Goal: Obtain resource: Download file/media

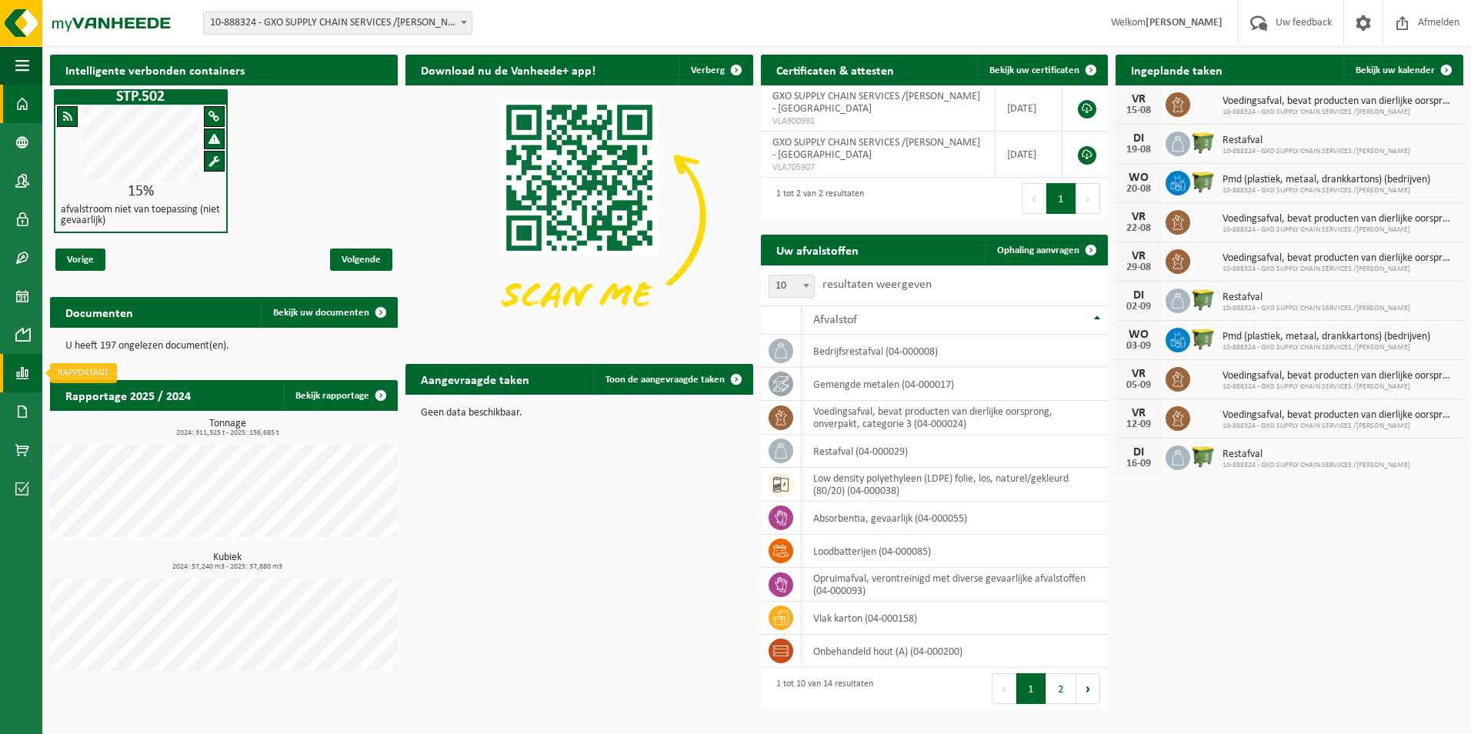
click at [28, 369] on span at bounding box center [22, 373] width 14 height 38
click at [75, 408] on link "In lijstvorm" at bounding box center [112, 405] width 132 height 29
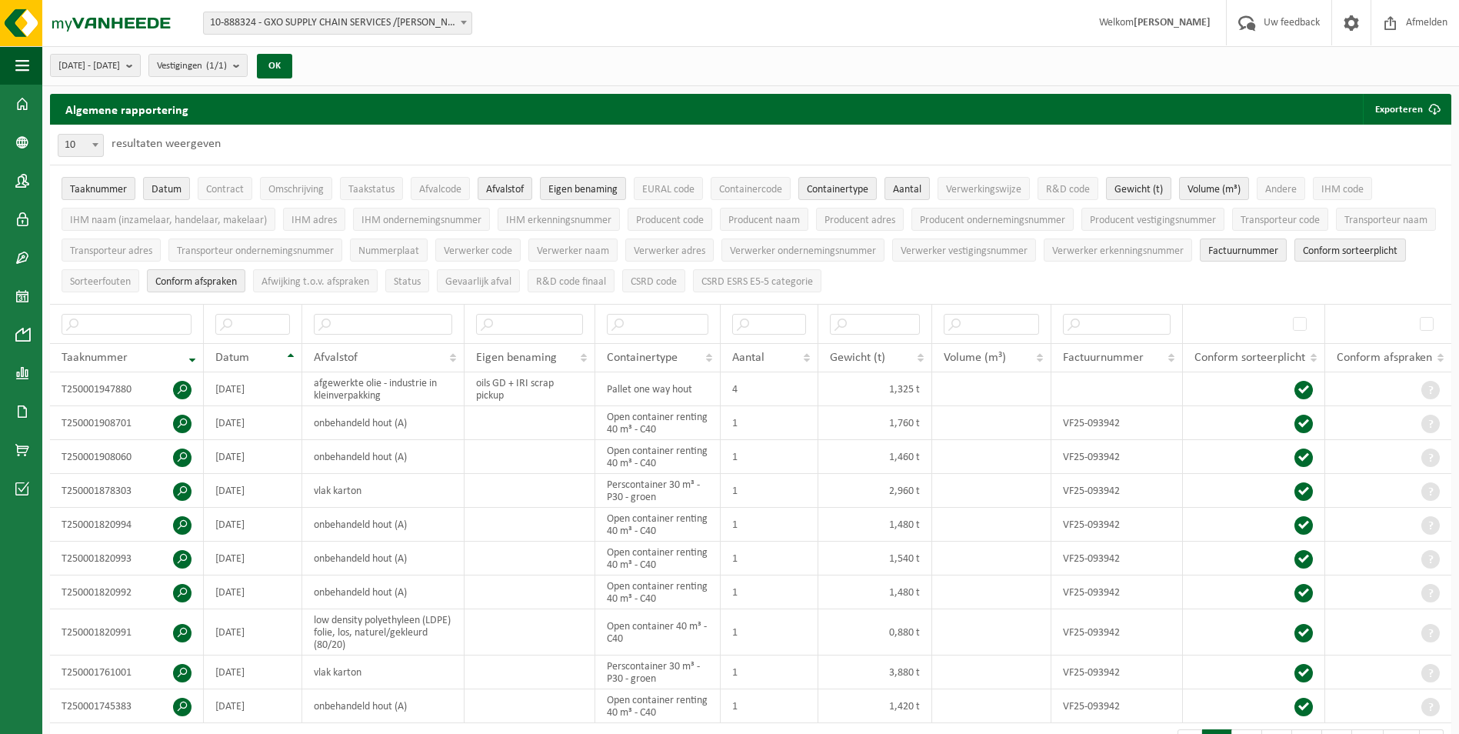
click at [458, 33] on span "10-888324 - GXO SUPPLY CHAIN SERVICES /[PERSON_NAME] - [GEOGRAPHIC_DATA]" at bounding box center [338, 23] width 268 height 22
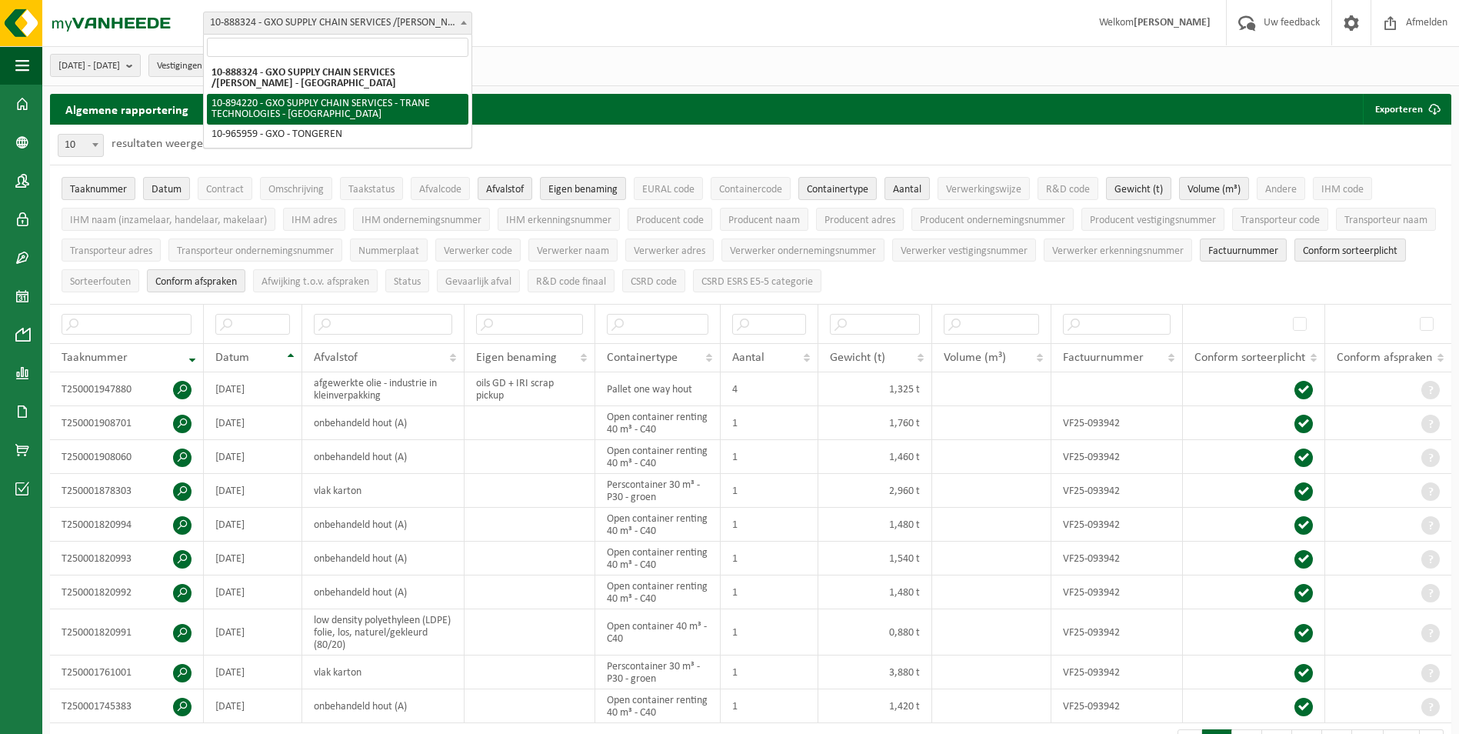
select select "116241"
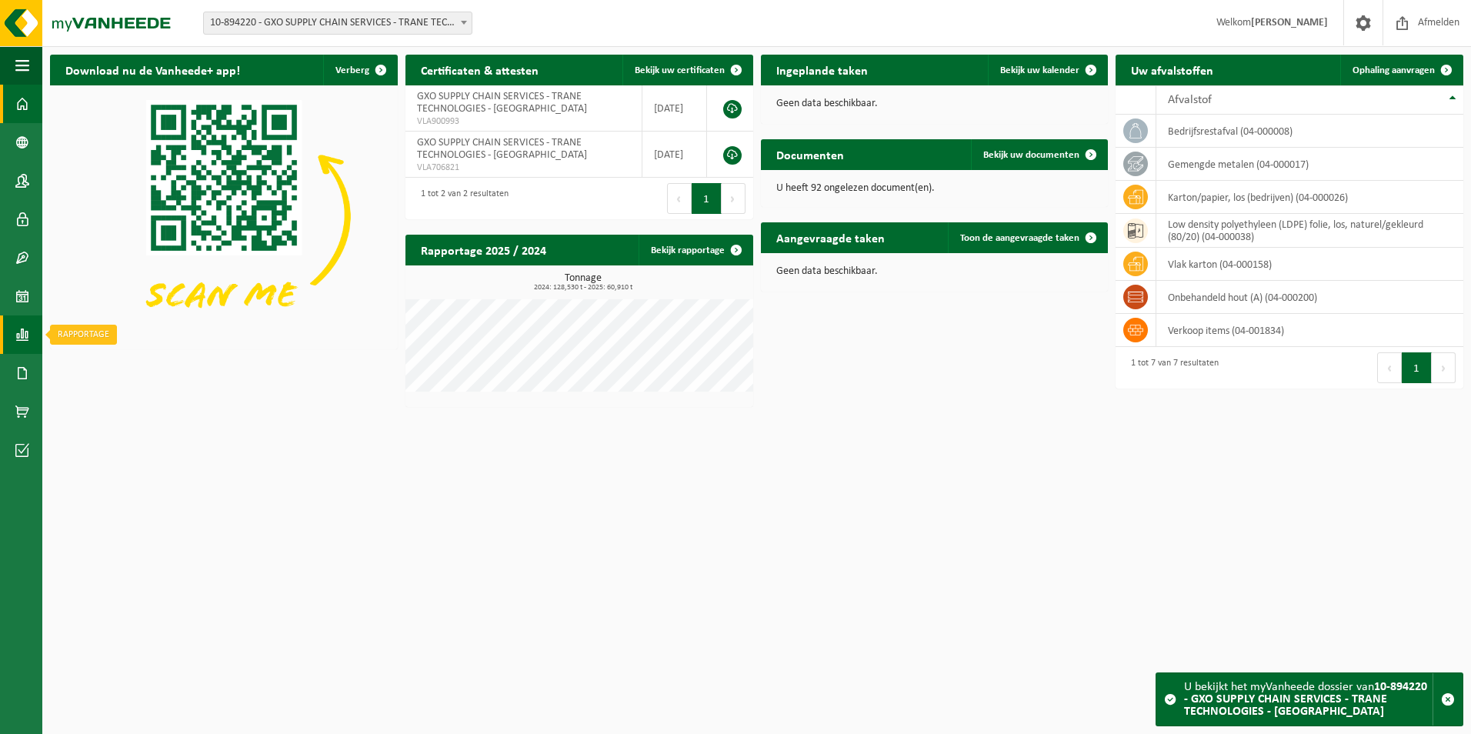
click at [15, 332] on span at bounding box center [22, 334] width 14 height 38
click at [125, 368] on span "In lijstvorm" at bounding box center [116, 367] width 54 height 29
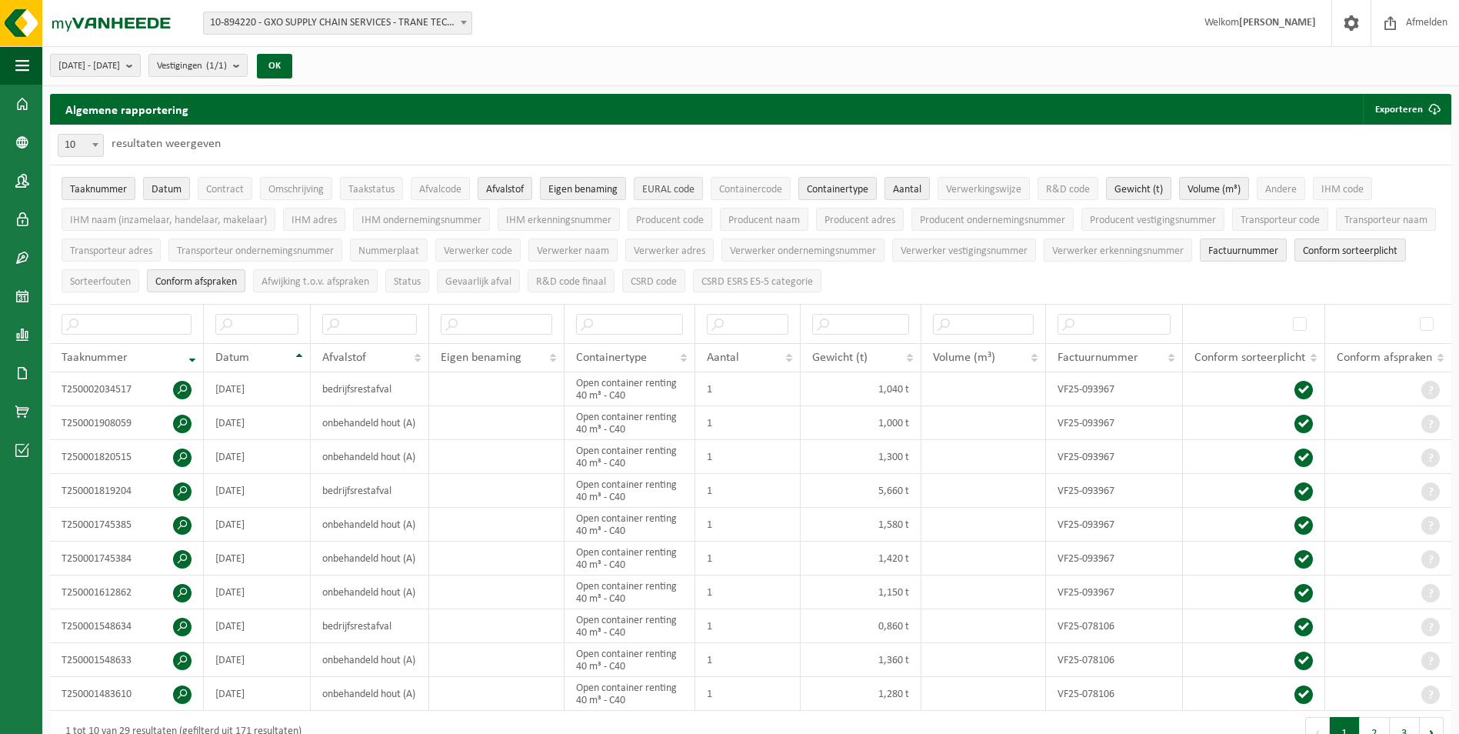
click at [679, 182] on button "EURAL code" at bounding box center [668, 188] width 69 height 23
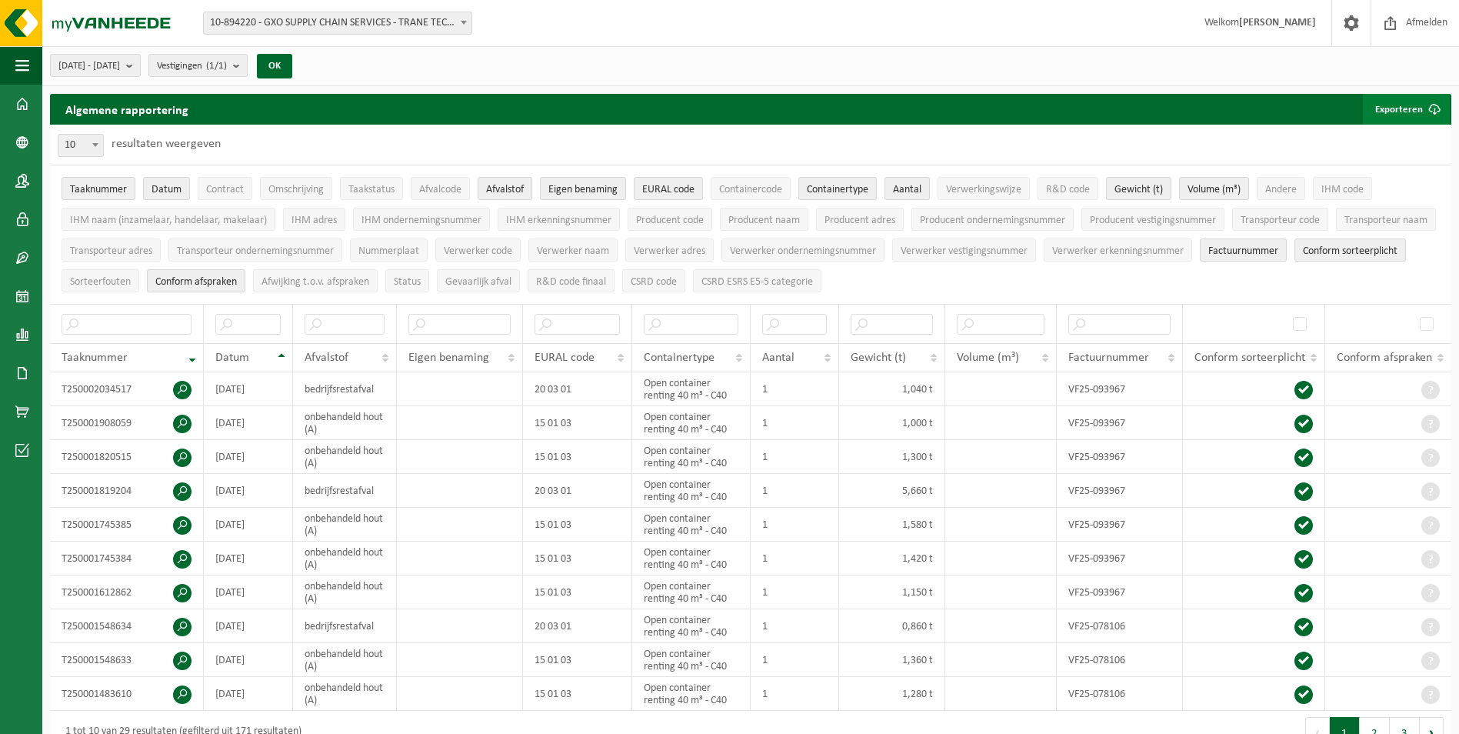
click at [1412, 105] on button "Exporteren" at bounding box center [1406, 109] width 87 height 31
click at [1411, 168] on link "Alle beschikbare kolommen" at bounding box center [1379, 170] width 139 height 31
click at [1377, 128] on link "Enkel mijn selectie" at bounding box center [1379, 140] width 139 height 31
click at [141, 65] on button "2025-03-01 - 2025-08-11" at bounding box center [95, 65] width 91 height 23
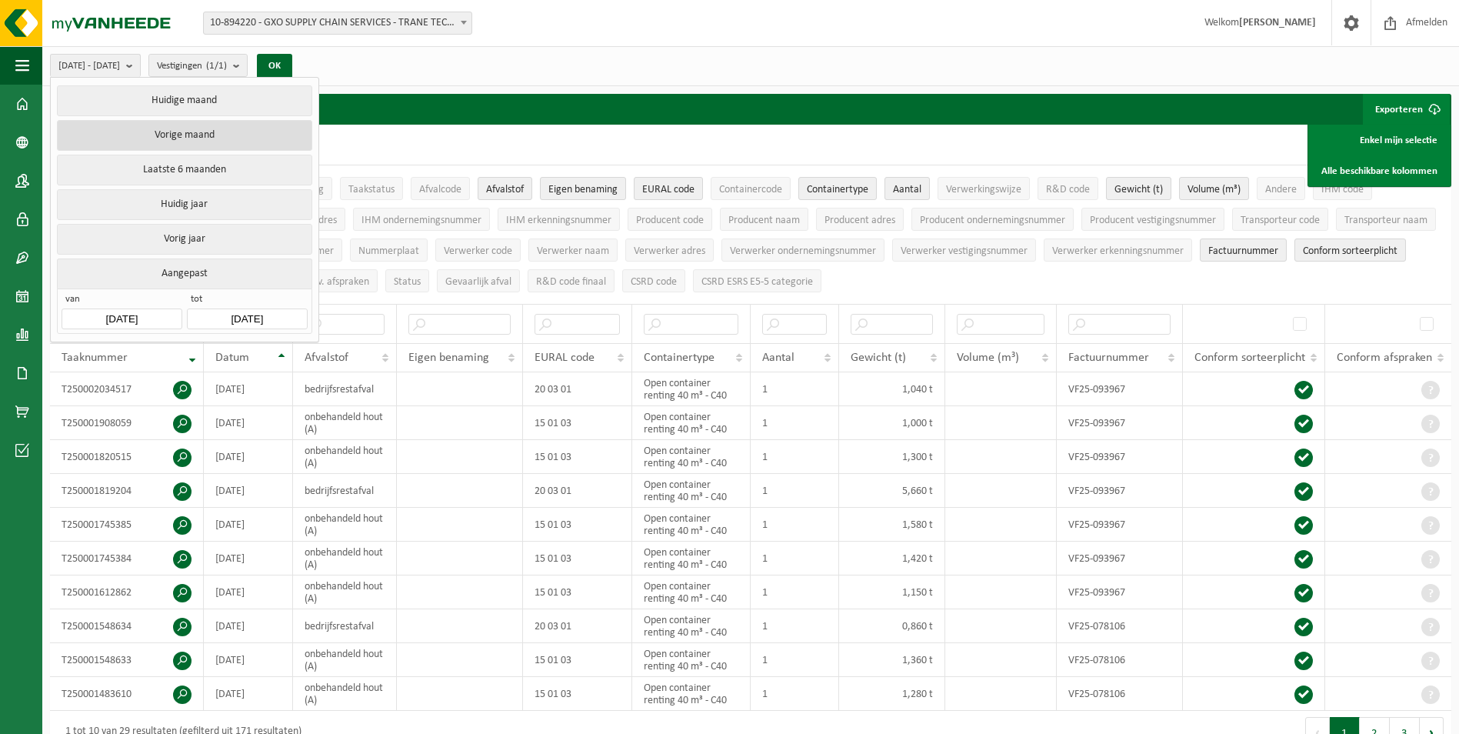
click at [207, 136] on button "Vorige maand" at bounding box center [184, 135] width 255 height 31
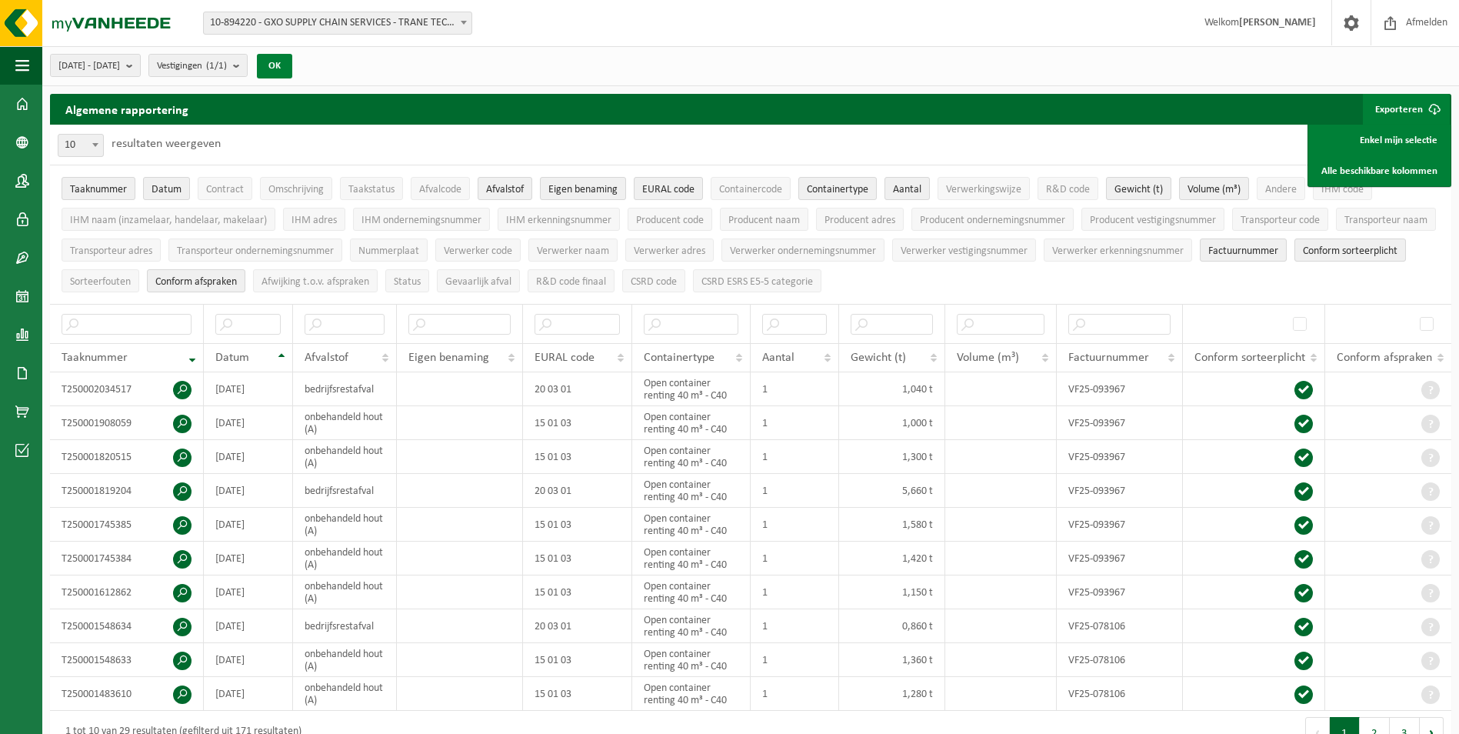
click at [292, 66] on button "OK" at bounding box center [274, 66] width 35 height 25
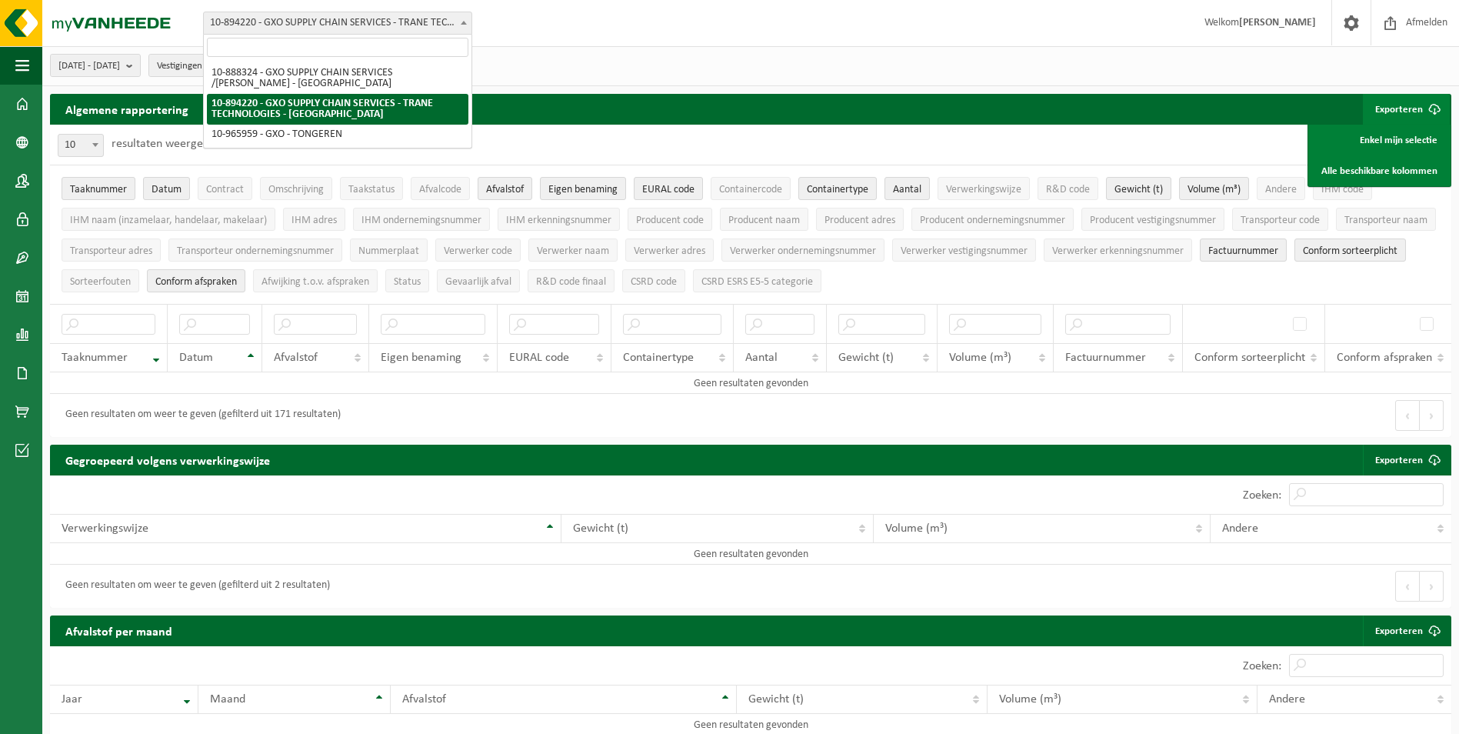
click at [465, 28] on span at bounding box center [463, 22] width 15 height 20
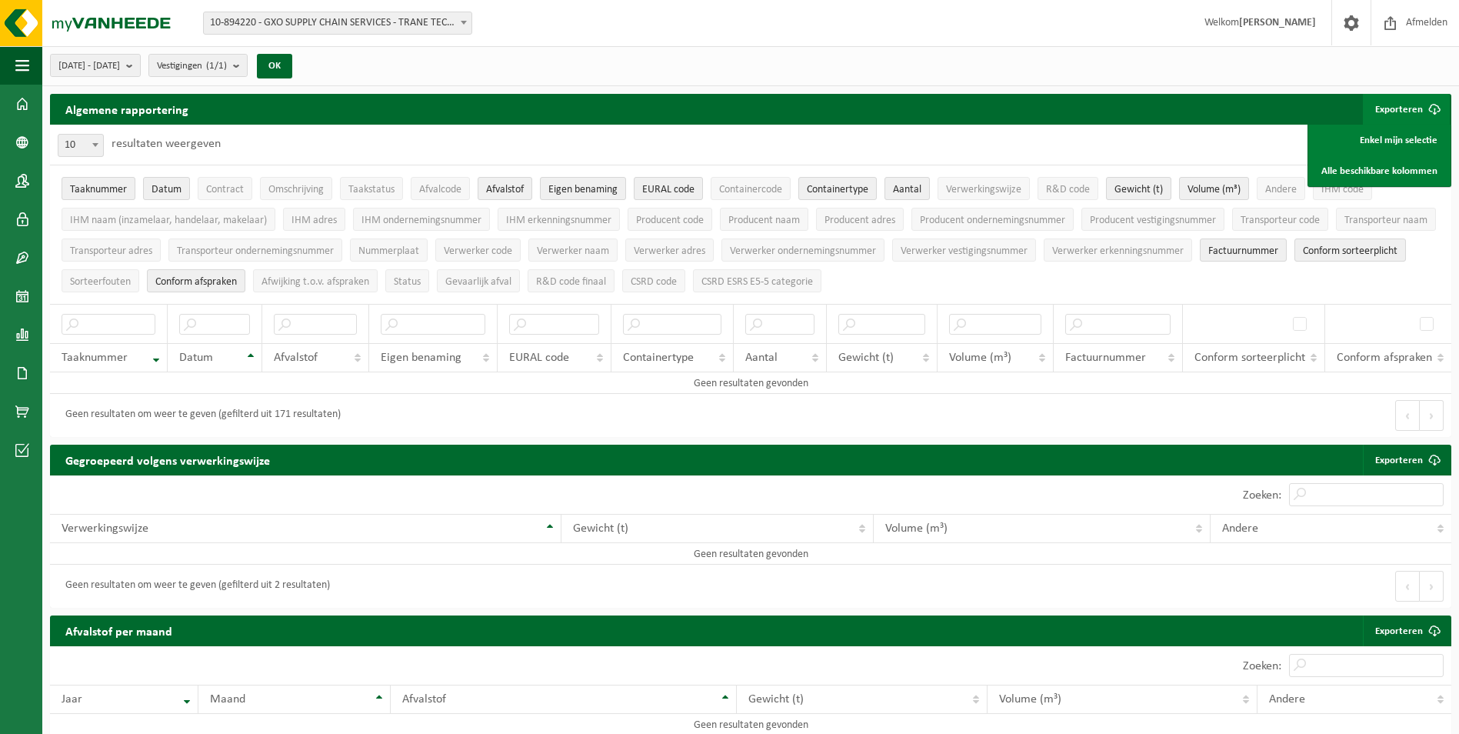
click at [465, 28] on span at bounding box center [463, 22] width 15 height 20
click at [458, 28] on span at bounding box center [463, 22] width 15 height 20
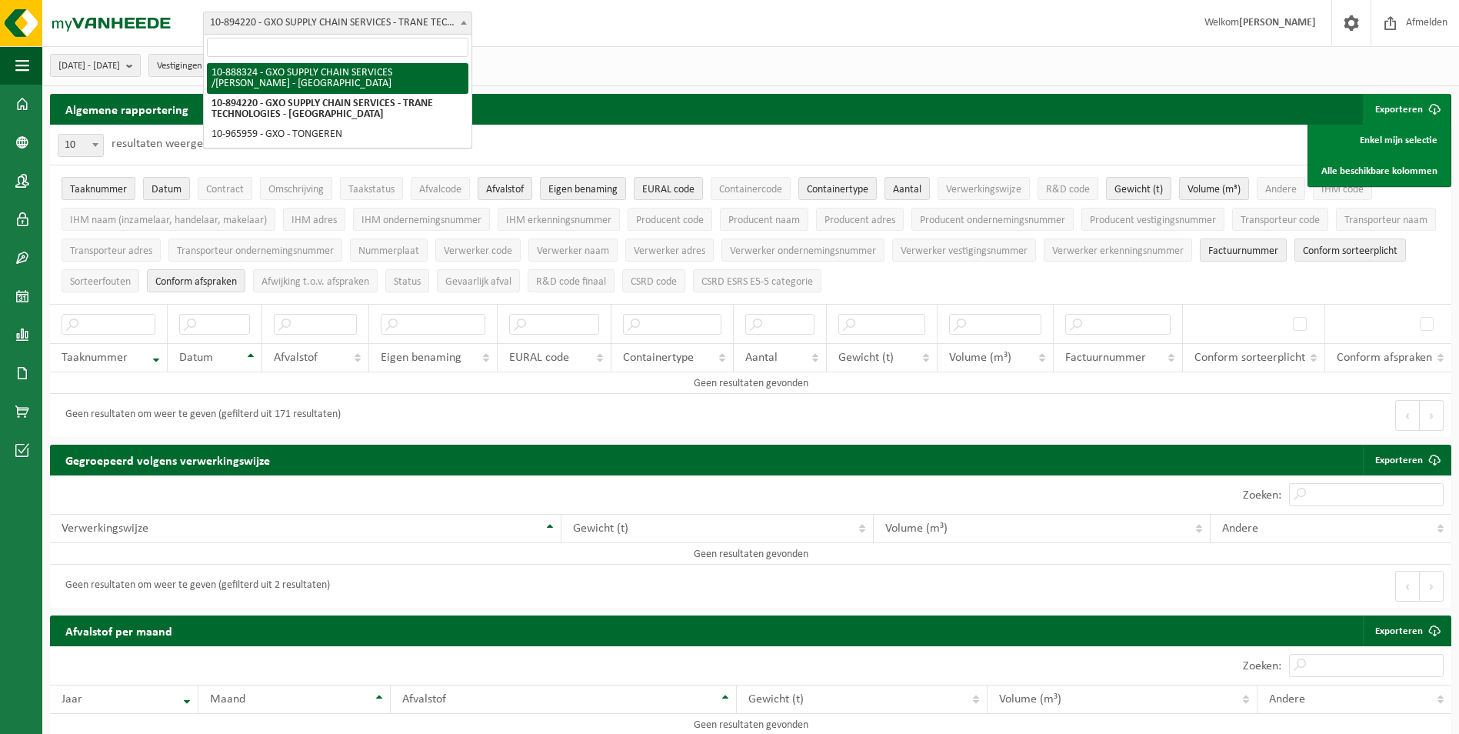
select select "113461"
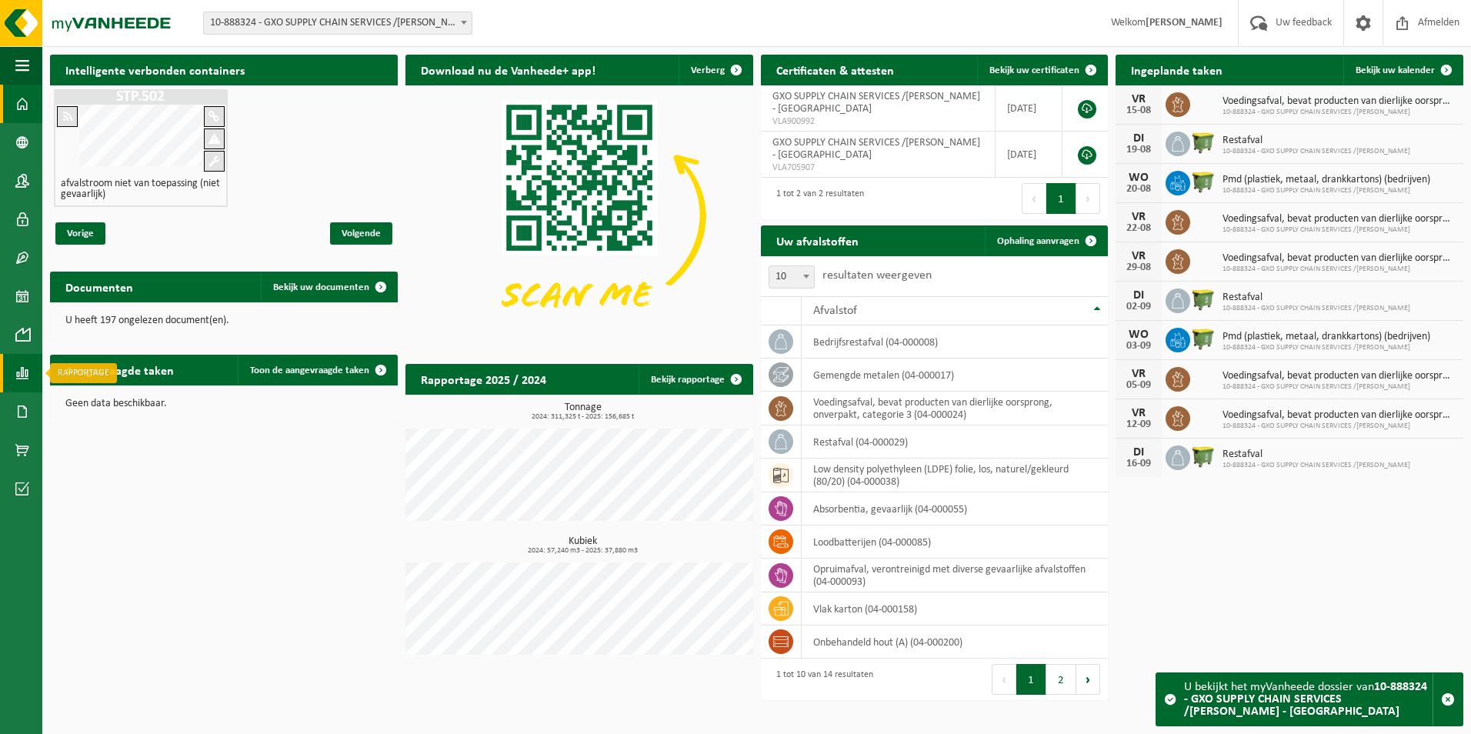
click at [28, 380] on span at bounding box center [22, 373] width 14 height 38
click at [135, 402] on span "In lijstvorm" at bounding box center [116, 405] width 54 height 29
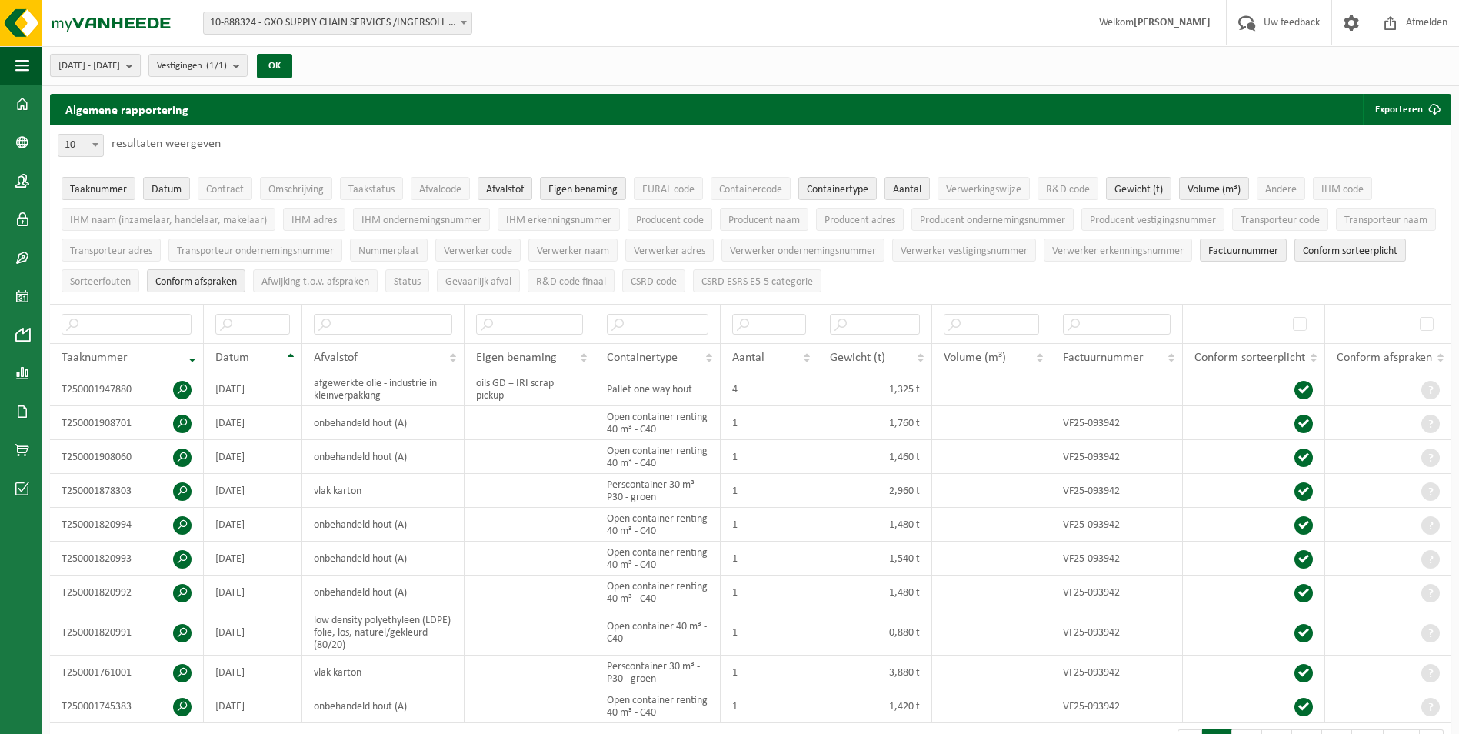
click at [140, 68] on b "submit" at bounding box center [133, 66] width 14 height 22
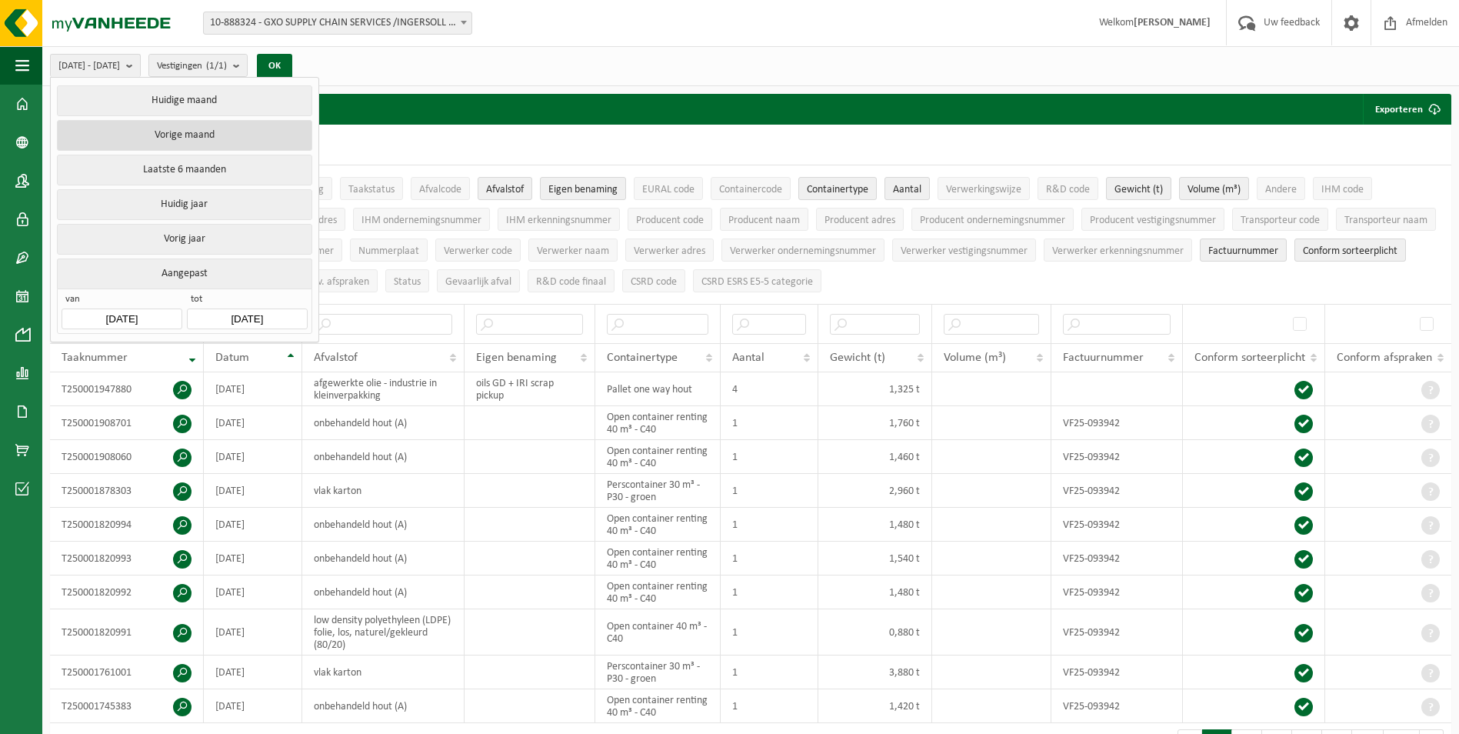
click at [178, 132] on button "Vorige maand" at bounding box center [184, 135] width 255 height 31
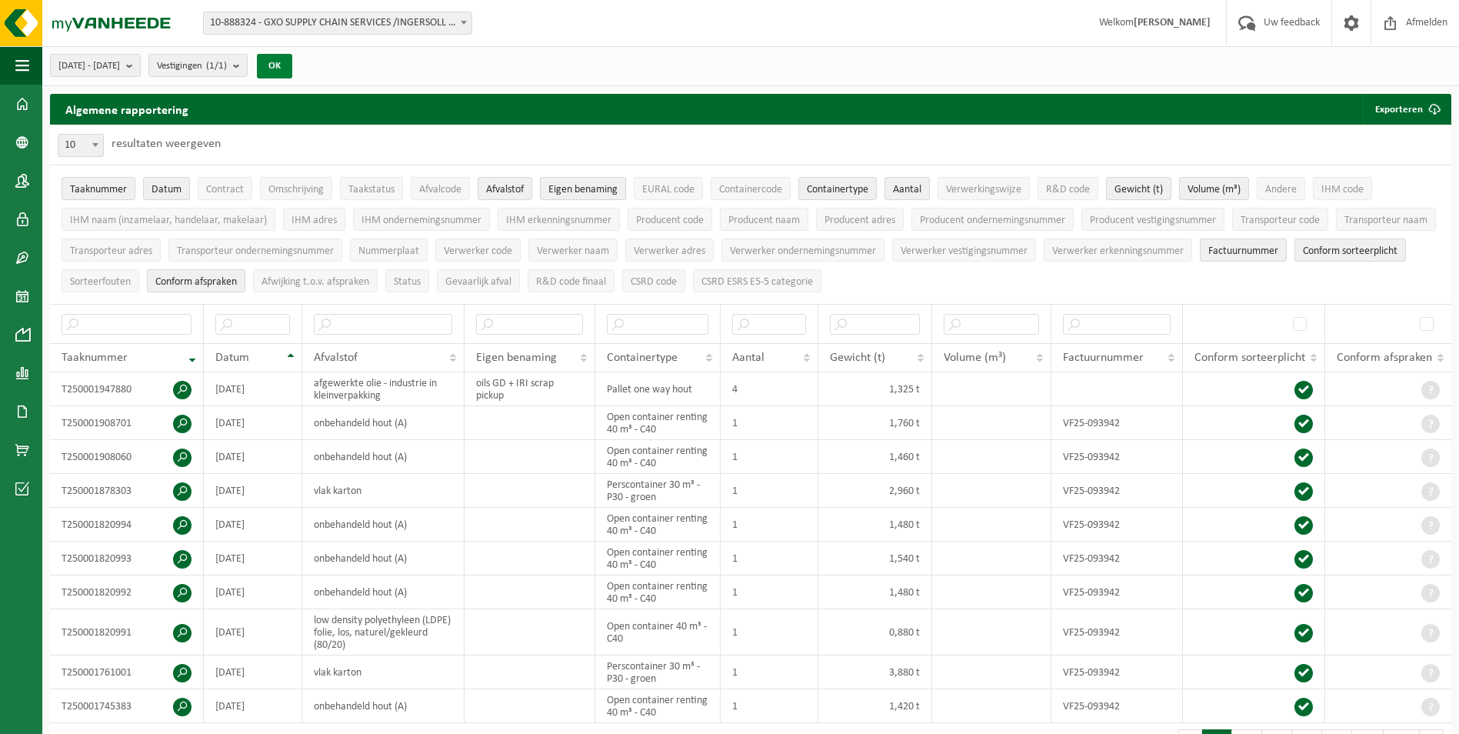
click at [292, 65] on button "OK" at bounding box center [274, 66] width 35 height 25
